Goal: Obtain resource: Download file/media

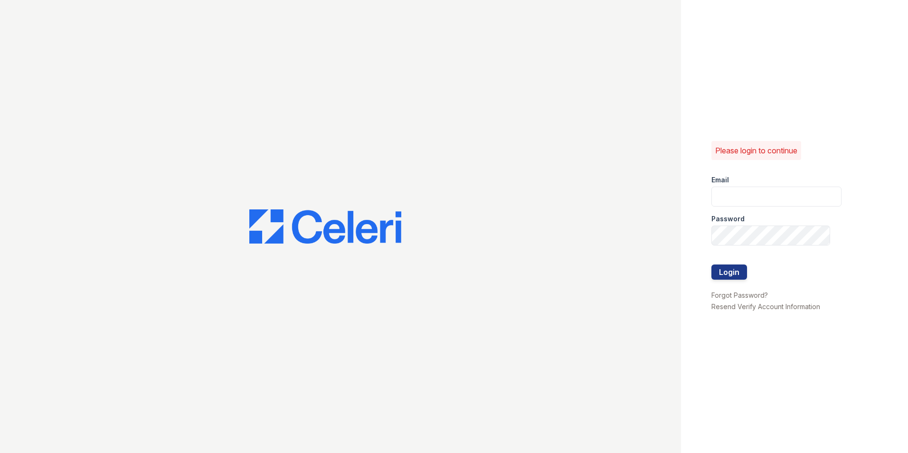
type input "dandrews@trinity-pm.com"
click at [718, 274] on button "Login" at bounding box center [730, 272] width 36 height 15
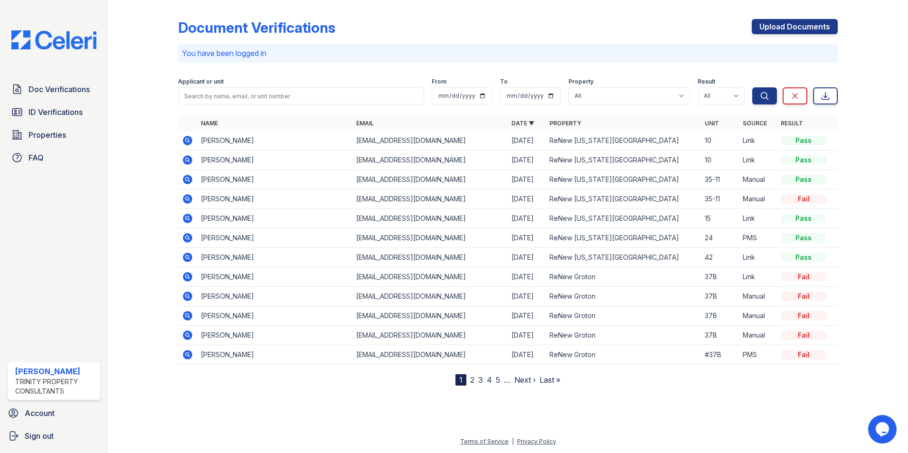
click at [189, 142] on icon at bounding box center [187, 140] width 11 height 11
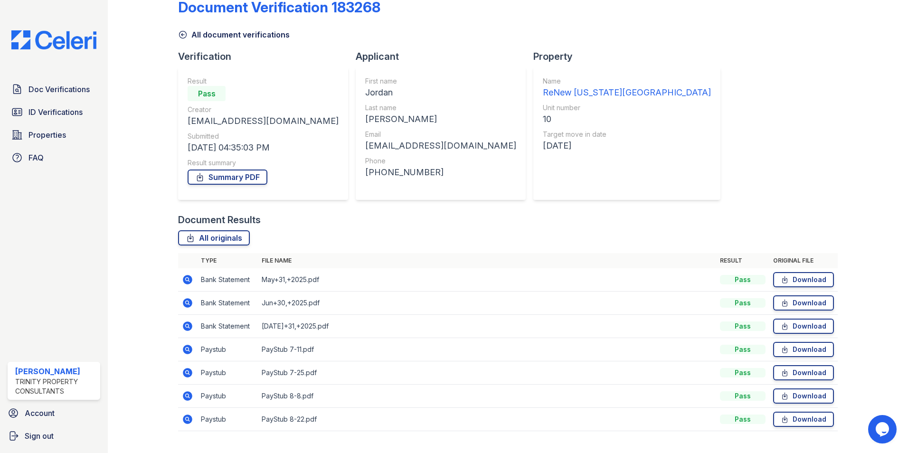
scroll to position [40, 0]
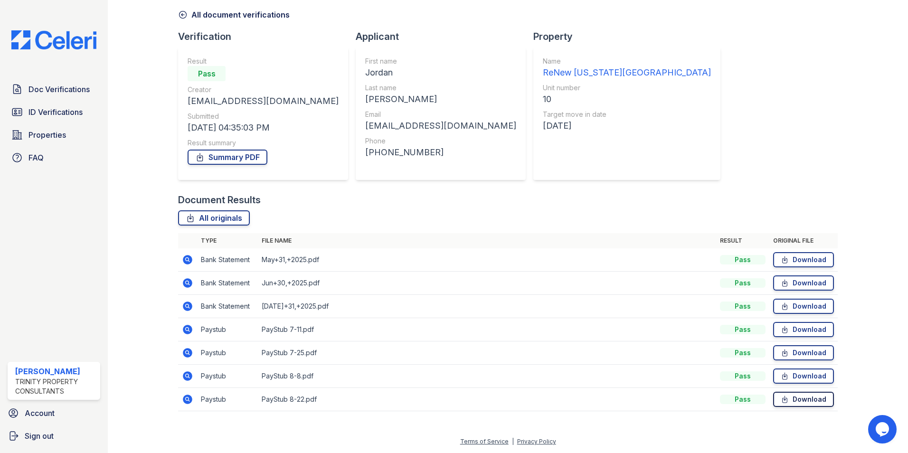
click at [804, 397] on link "Download" at bounding box center [804, 399] width 61 height 15
drag, startPoint x: 652, startPoint y: 394, endPoint x: 645, endPoint y: 393, distance: 7.7
click at [652, 394] on td "PayStub 8-22.pdf" at bounding box center [487, 399] width 459 height 23
click at [190, 401] on icon at bounding box center [188, 400] width 10 height 10
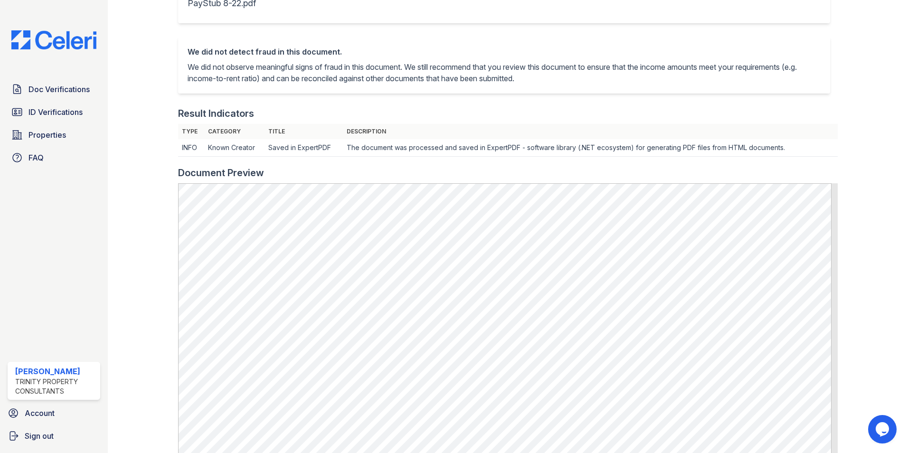
scroll to position [190, 0]
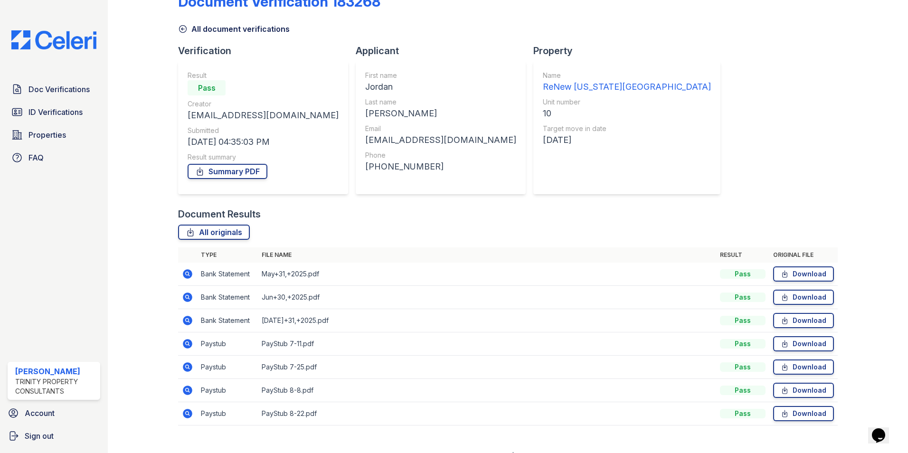
scroll to position [40, 0]
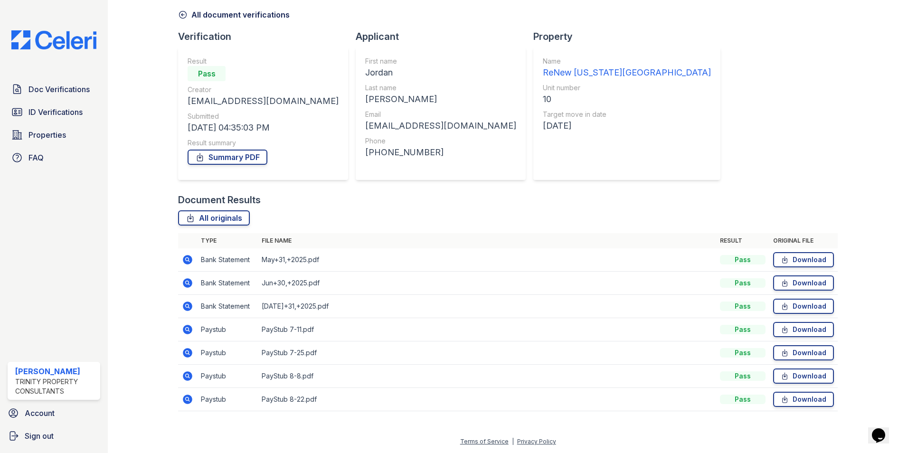
click at [191, 374] on icon at bounding box center [188, 377] width 10 height 10
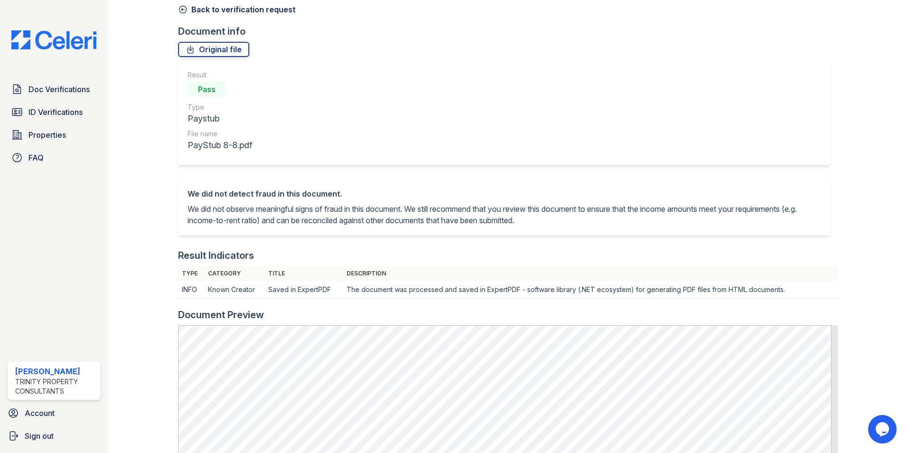
scroll to position [190, 0]
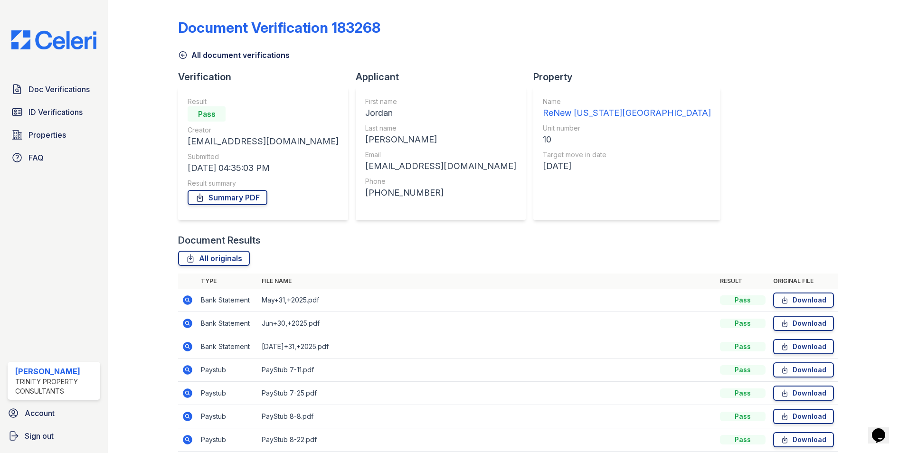
click at [187, 391] on icon at bounding box center [187, 393] width 11 height 11
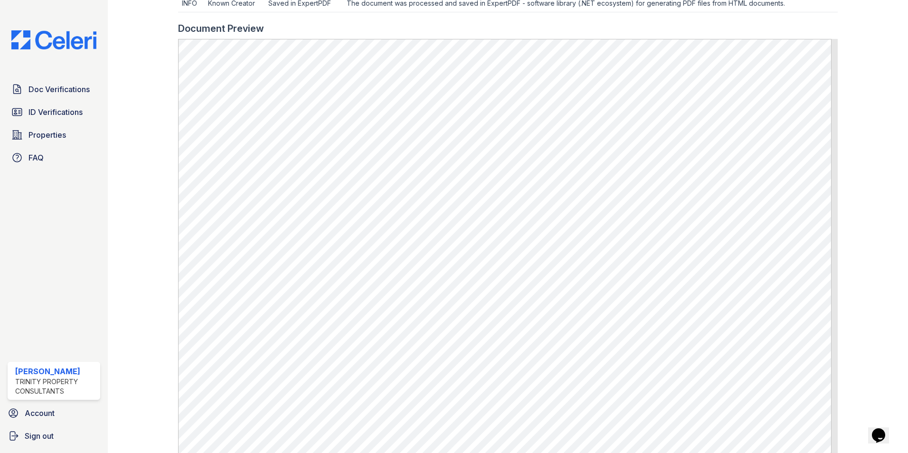
scroll to position [333, 0]
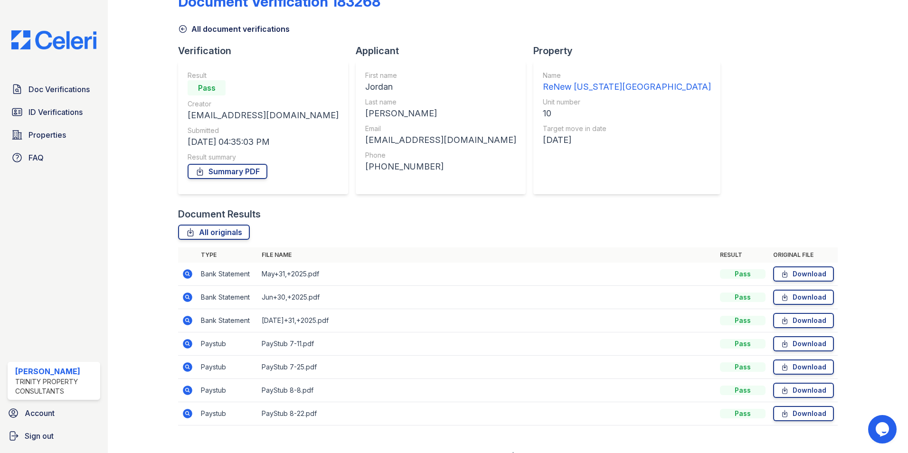
scroll to position [40, 0]
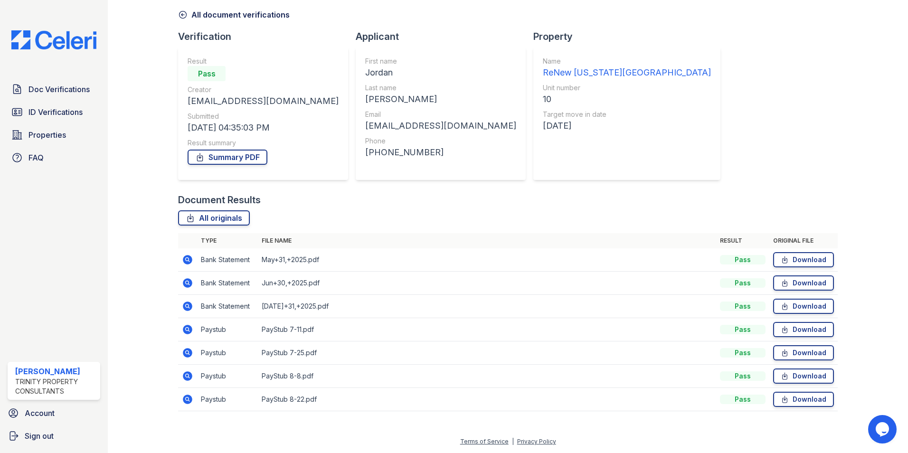
click at [187, 399] on icon at bounding box center [187, 399] width 2 height 2
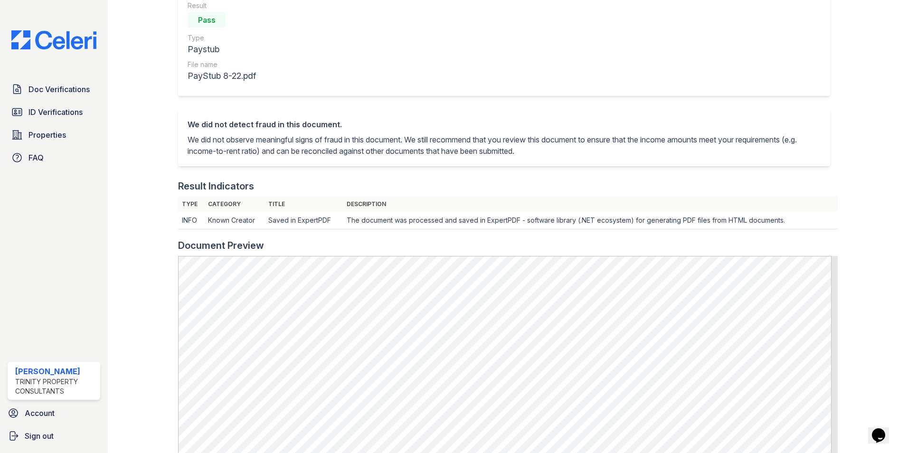
scroll to position [238, 0]
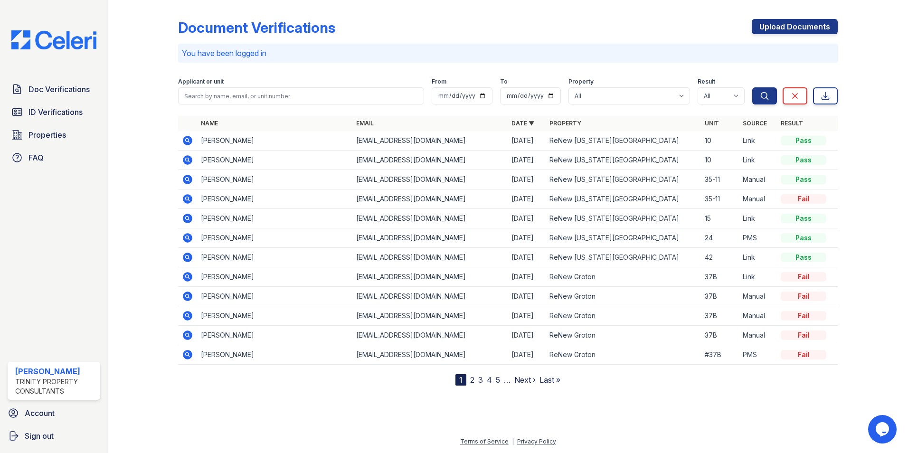
click at [191, 160] on icon at bounding box center [188, 160] width 10 height 10
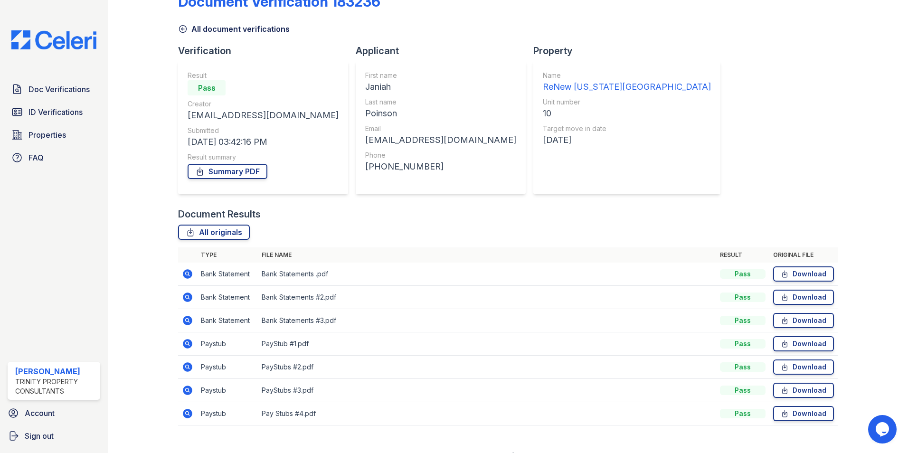
scroll to position [40, 0]
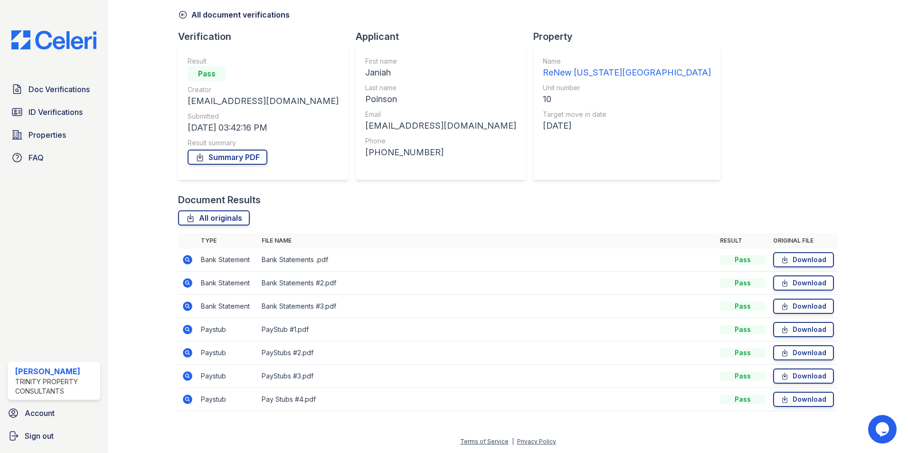
click at [188, 396] on icon at bounding box center [188, 400] width 10 height 10
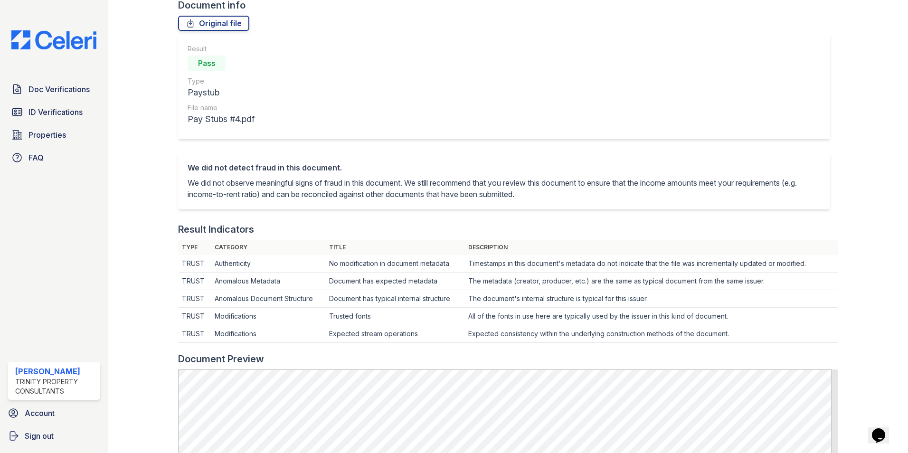
scroll to position [190, 0]
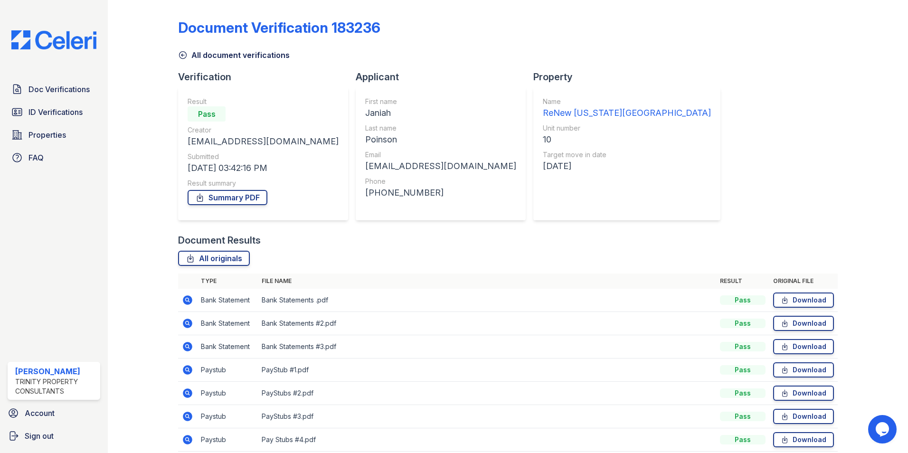
click at [183, 416] on icon at bounding box center [188, 417] width 10 height 10
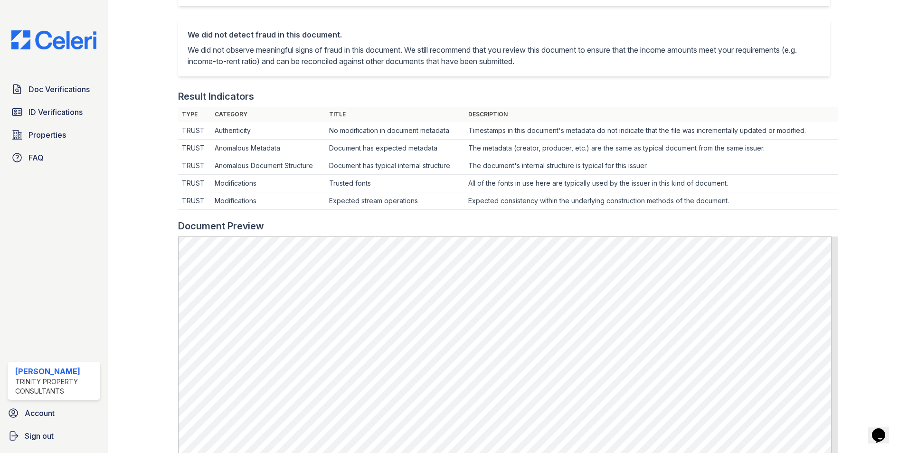
scroll to position [190, 0]
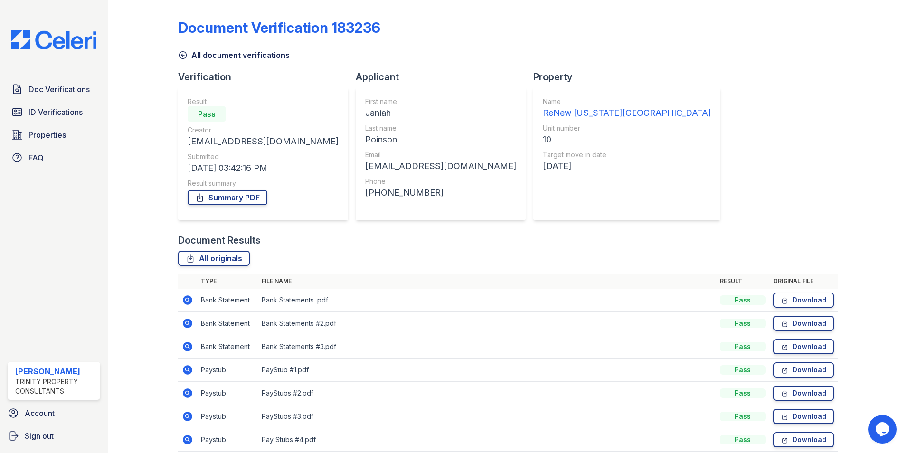
click at [189, 394] on icon at bounding box center [188, 394] width 10 height 10
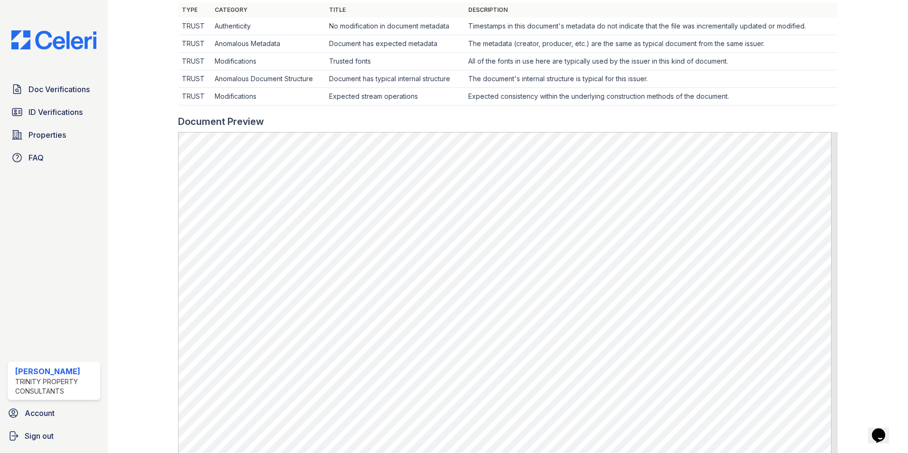
scroll to position [285, 0]
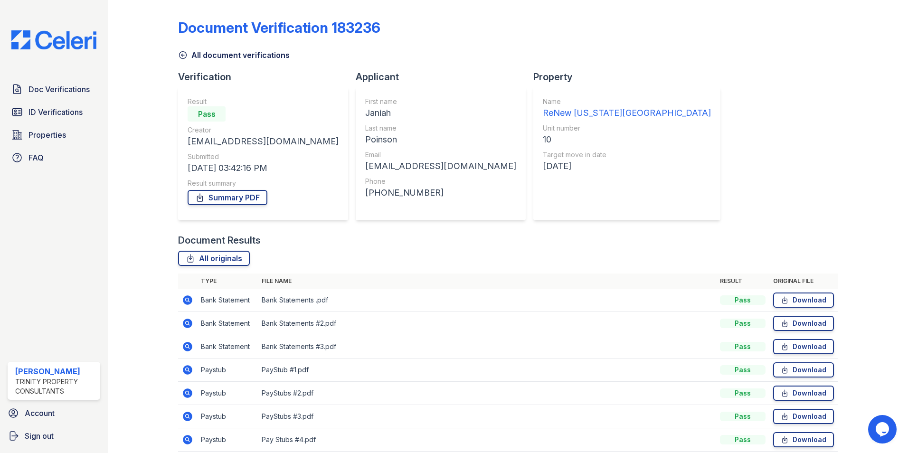
click at [187, 370] on icon at bounding box center [187, 369] width 2 height 2
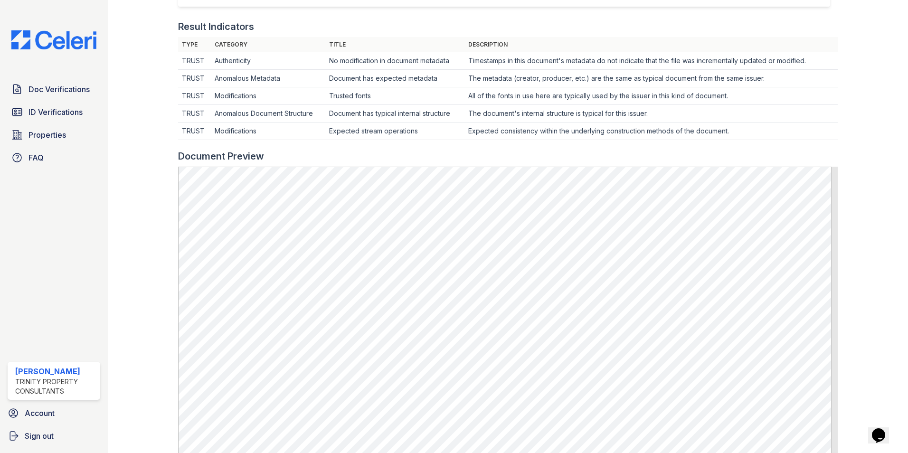
scroll to position [285, 0]
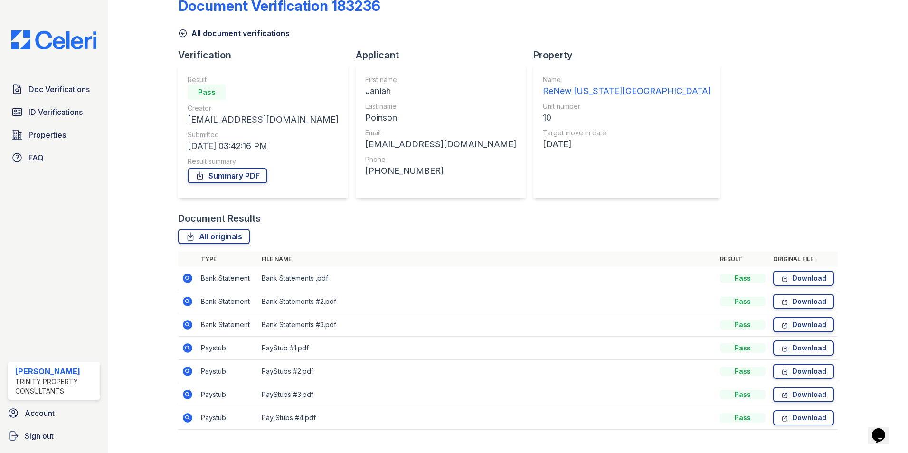
scroll to position [40, 0]
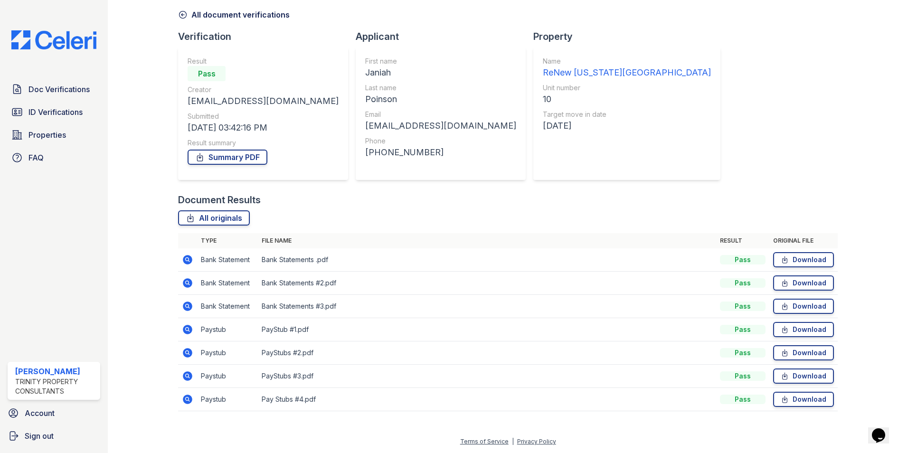
click at [184, 398] on icon at bounding box center [188, 400] width 10 height 10
